Goal: Information Seeking & Learning: Learn about a topic

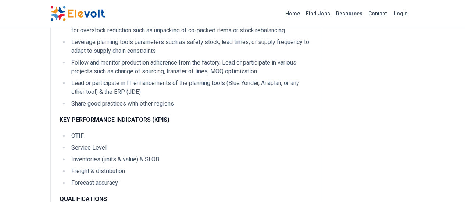
scroll to position [709, 0]
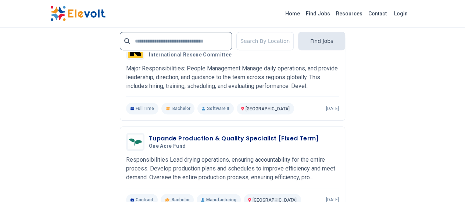
scroll to position [1552, 0]
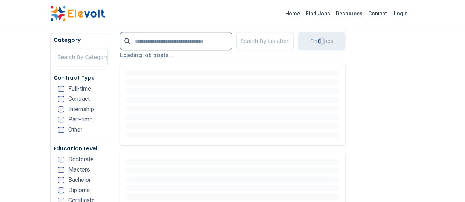
scroll to position [182, 0]
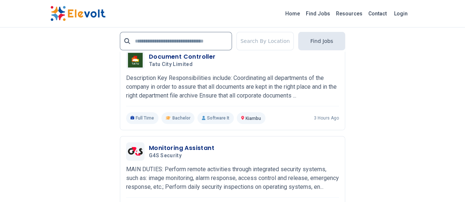
scroll to position [1534, 0]
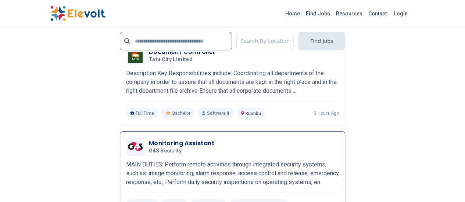
click at [154, 139] on h3 "Monitoring Assistant" at bounding box center [181, 143] width 65 height 9
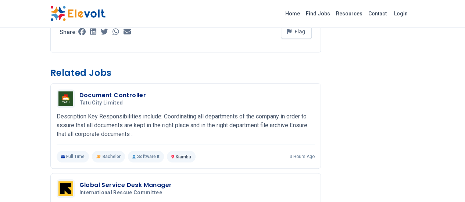
scroll to position [328, 0]
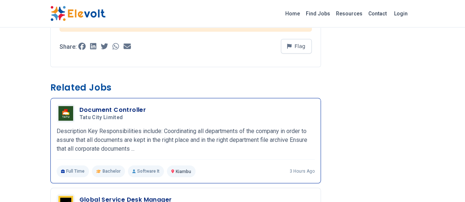
click at [79, 106] on h3 "Document Controller" at bounding box center [112, 110] width 67 height 9
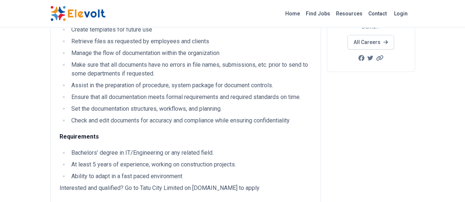
scroll to position [210, 0]
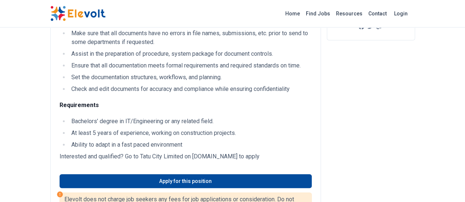
drag, startPoint x: 470, startPoint y: 40, endPoint x: 469, endPoint y: 86, distance: 46.3
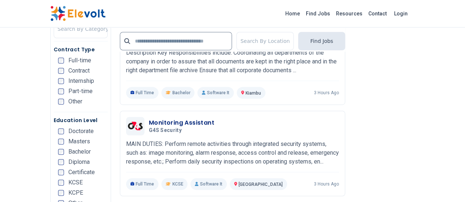
scroll to position [1572, 0]
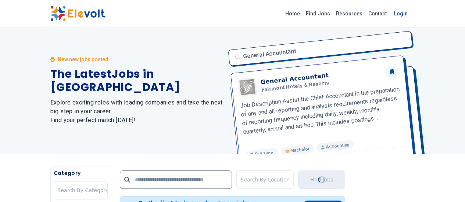
scroll to position [0, 0]
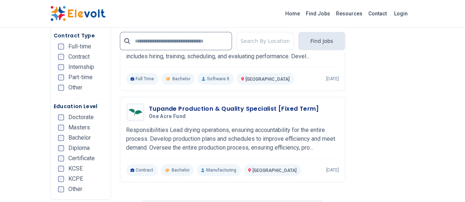
scroll to position [1514, 0]
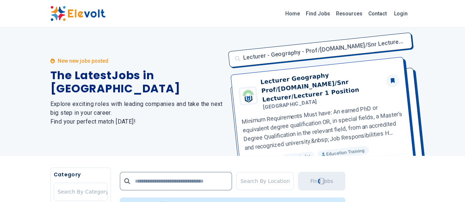
scroll to position [79, 0]
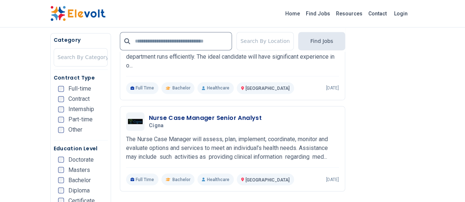
scroll to position [618, 0]
